Goal: Task Accomplishment & Management: Manage account settings

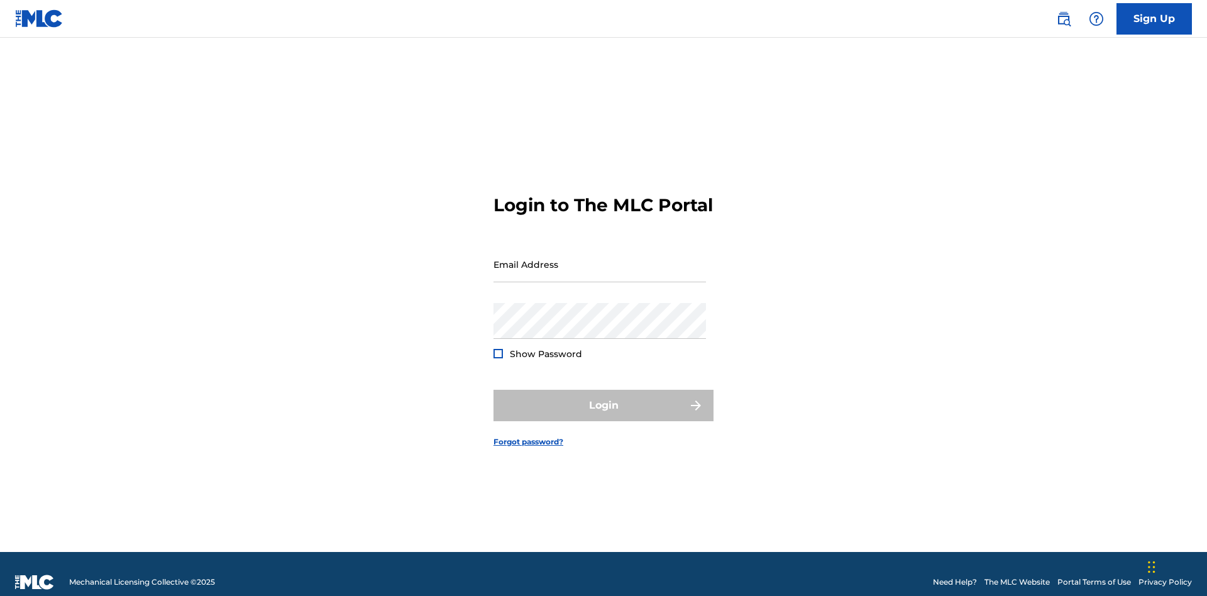
scroll to position [16, 0]
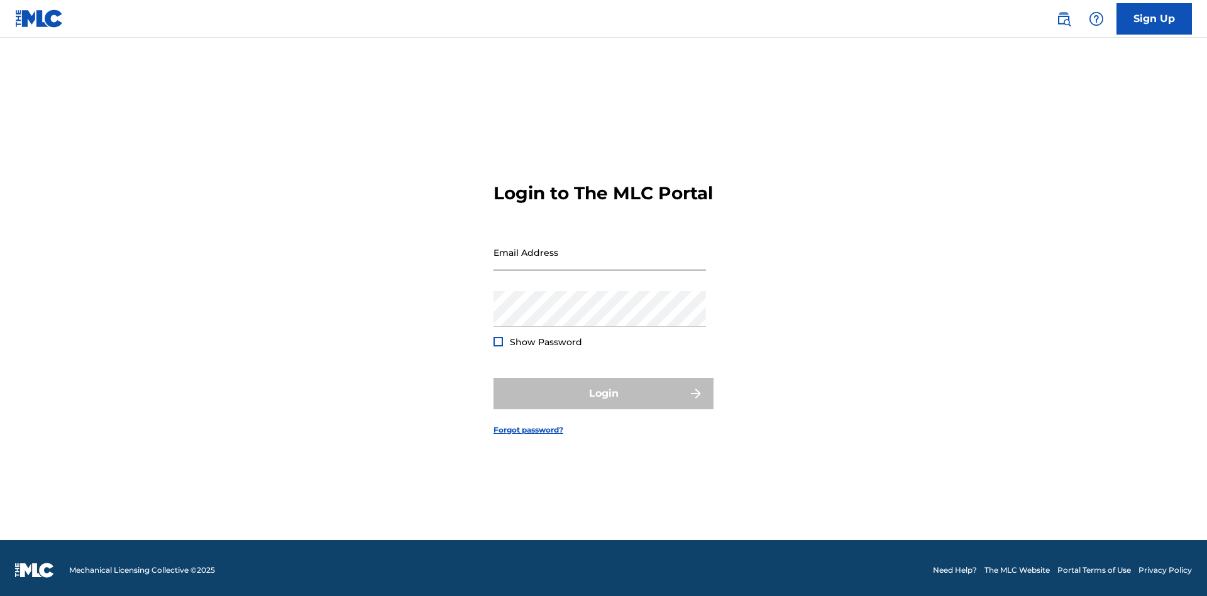
click at [600, 258] on input "Email Address" at bounding box center [599, 252] width 212 height 36
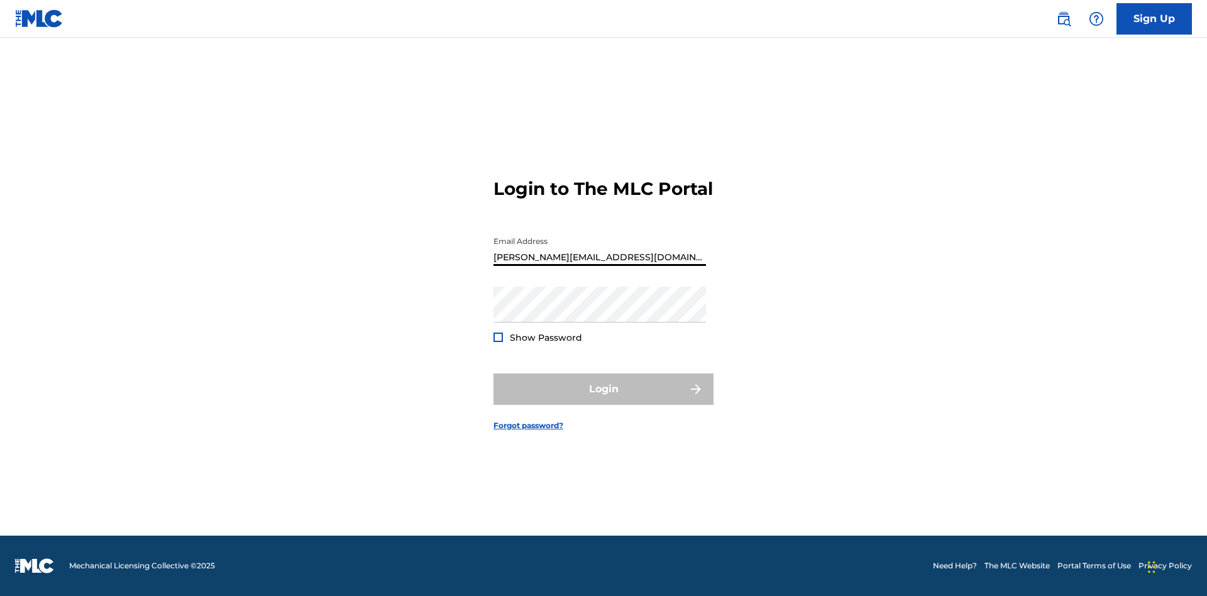
type input "[PERSON_NAME][EMAIL_ADDRESS][DOMAIN_NAME]"
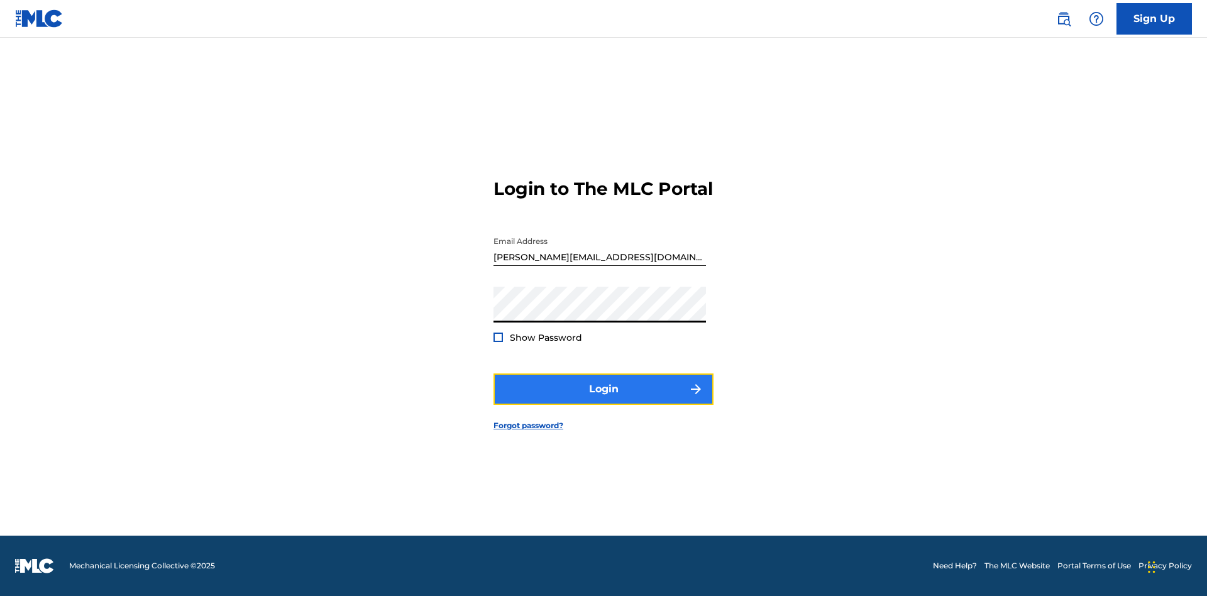
click at [603, 400] on button "Login" at bounding box center [603, 388] width 220 height 31
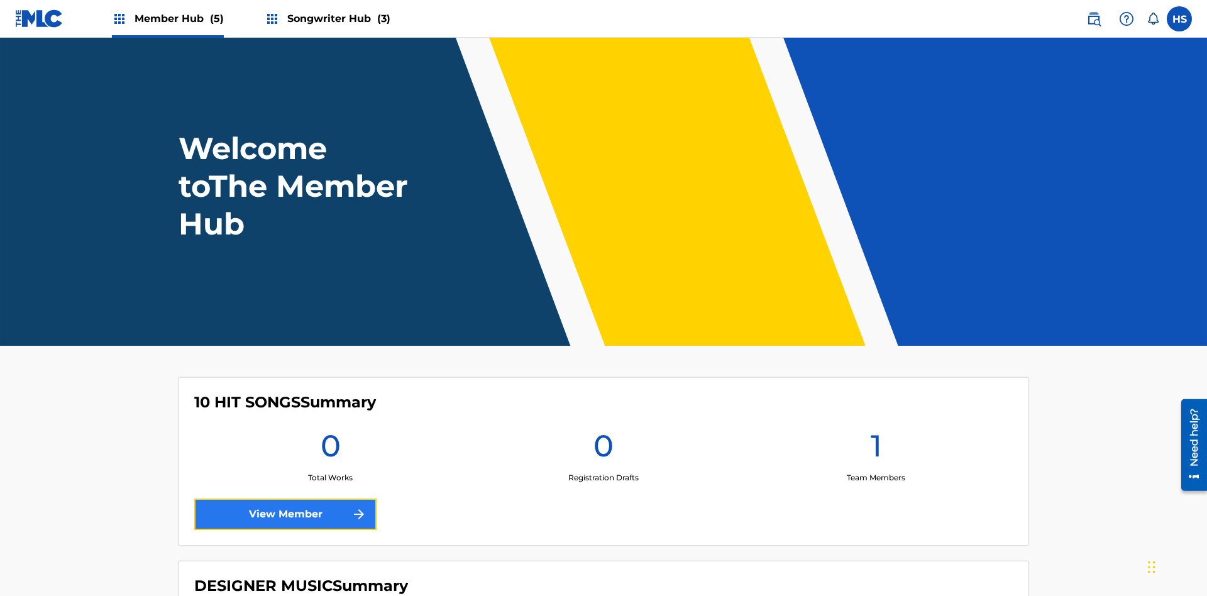
click at [285, 498] on link "View Member" at bounding box center [285, 513] width 182 height 31
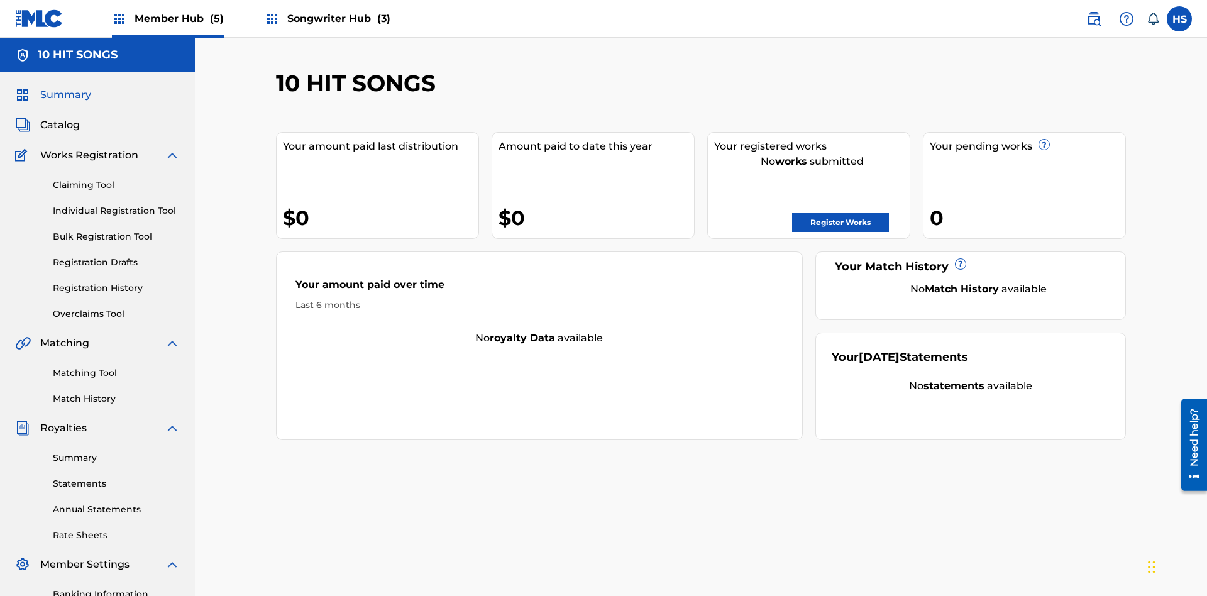
click at [337, 18] on span "Songwriter Hub (3)" at bounding box center [338, 18] width 103 height 14
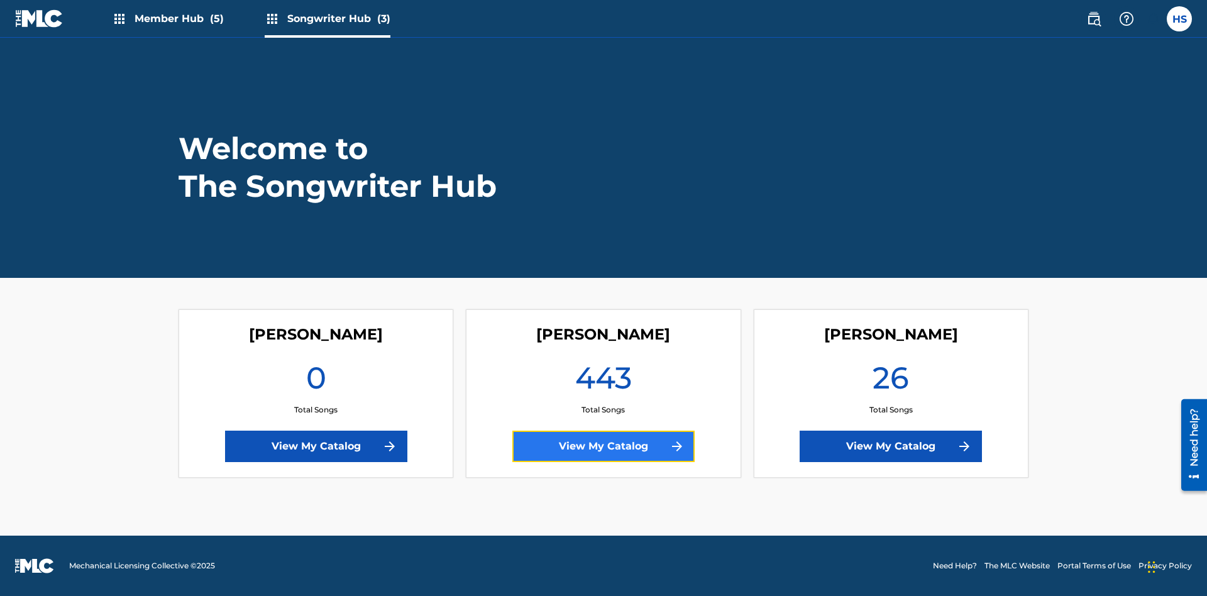
click at [603, 446] on link "View My Catalog" at bounding box center [603, 446] width 182 height 31
